Goal: Information Seeking & Learning: Learn about a topic

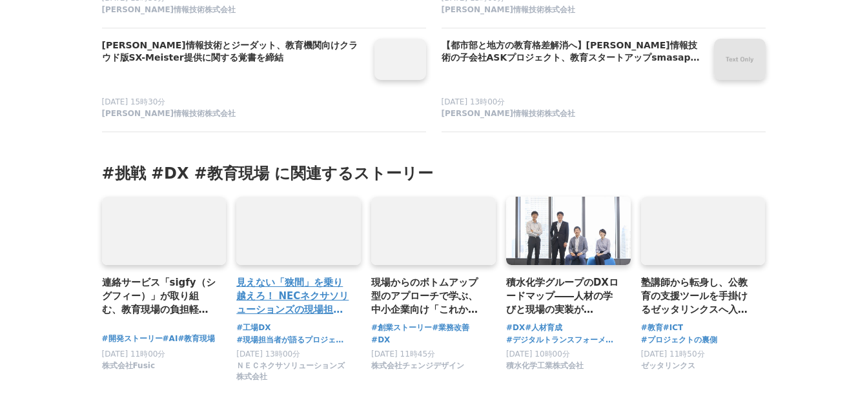
scroll to position [8711, 0]
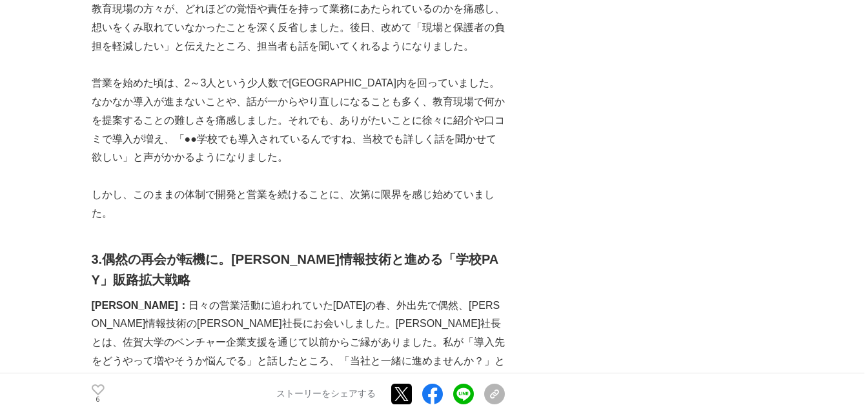
scroll to position [3613, 0]
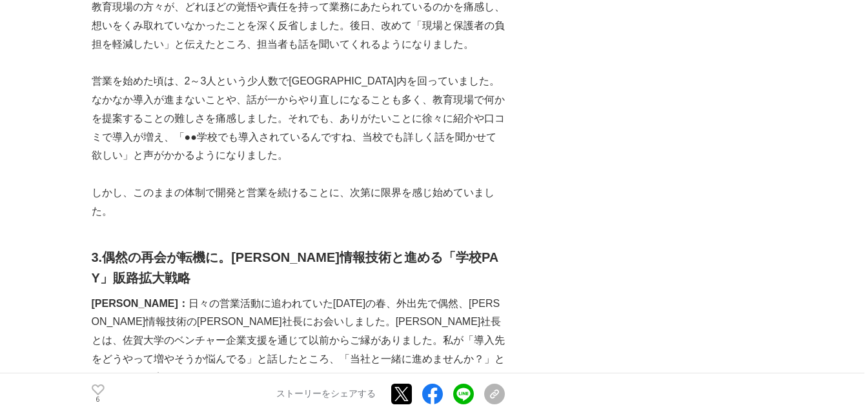
click at [110, 184] on p "しかし、このままの体制で開発と営業を続けることに、次第に限界を感じ始めていました。" at bounding box center [298, 202] width 413 height 37
click at [126, 184] on p "しかし、このままの体制で開発と営業を続けることに、次第に限界を感じ始めていました。" at bounding box center [298, 202] width 413 height 37
click at [130, 184] on p "しかし、このままの体制で開発と営業を続けることに、次第に限界を感じ始めていました。" at bounding box center [298, 202] width 413 height 37
click at [123, 184] on p "しかし、このままの体制で開発と営業を続けることに、次第に限界を感じ始めていました。" at bounding box center [298, 202] width 413 height 37
click at [130, 184] on p "しかし、このままの体制で開発と営業を続けることに、次第に限界を感じ始めていました。" at bounding box center [298, 202] width 413 height 37
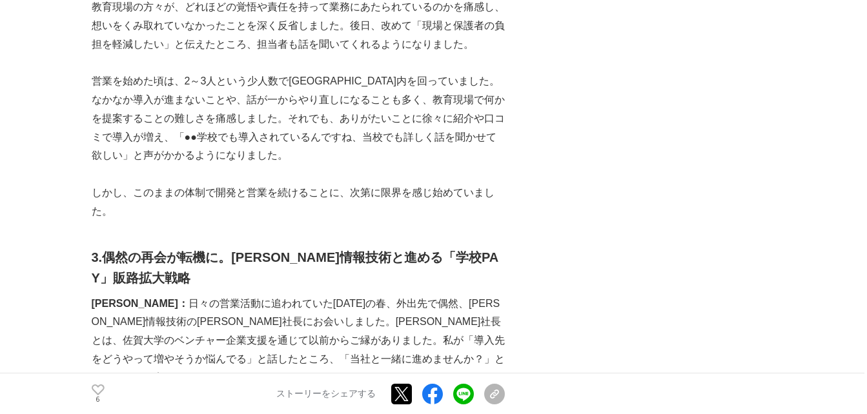
click at [121, 184] on p "しかし、このままの体制で開発と営業を続けることに、次第に限界を感じ始めていました。" at bounding box center [298, 202] width 413 height 37
click at [132, 184] on p "しかし、このままの体制で開発と営業を続けることに、次第に限界を感じ始めていました。" at bounding box center [298, 202] width 413 height 37
click at [219, 88] on p "営業を始めた頃は、2～3人という少人数で[GEOGRAPHIC_DATA]内を回っていました。なかなか導入が進まないことや、話が一からやり直しになることも多く…" at bounding box center [298, 118] width 413 height 93
click at [221, 92] on p "営業を始めた頃は、2～3人という少人数で[GEOGRAPHIC_DATA]内を回っていました。なかなか導入が進まないことや、話が一からやり直しになることも多く…" at bounding box center [298, 118] width 413 height 93
click at [134, 184] on p "しかし、このままの体制で開発と営業を続けることに、次第に限界を感じ始めていました。" at bounding box center [298, 202] width 413 height 37
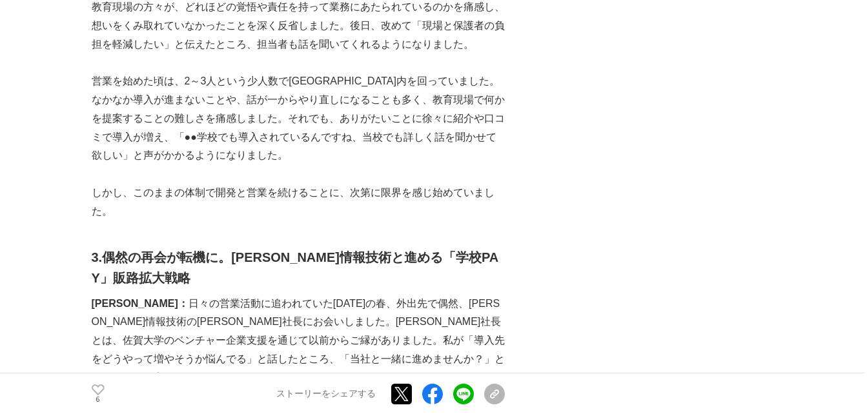
click at [118, 184] on p "しかし、このままの体制で開発と営業を続けることに、次第に限界を感じ始めていました。" at bounding box center [298, 202] width 413 height 37
click at [131, 184] on p "しかし、このままの体制で開発と営業を続けることに、次第に限界を感じ始めていました。" at bounding box center [298, 202] width 413 height 37
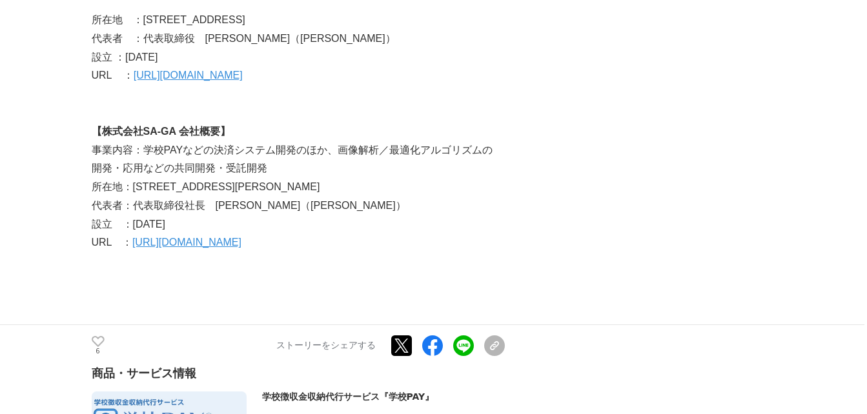
scroll to position [7549, 0]
